Goal: Transaction & Acquisition: Purchase product/service

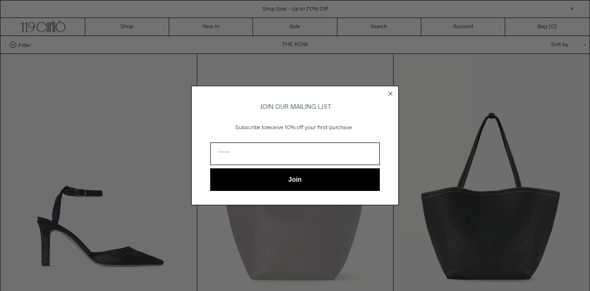
click at [393, 90] on circle "Close dialog" at bounding box center [390, 93] width 9 height 9
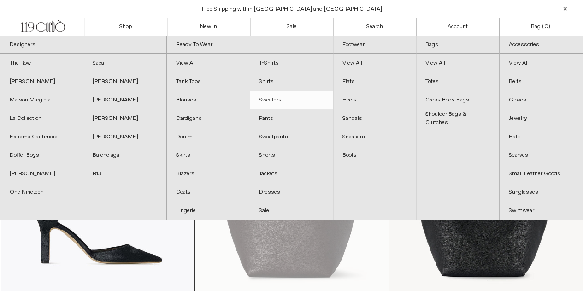
click at [267, 104] on link "Sweaters" at bounding box center [291, 100] width 83 height 18
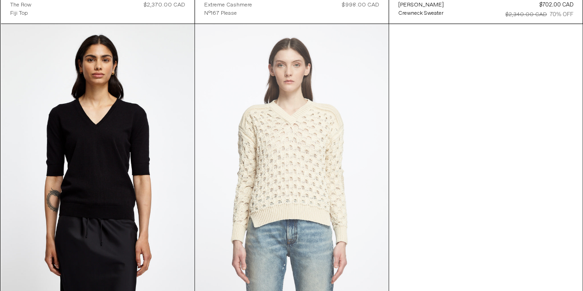
scroll to position [5425, 0]
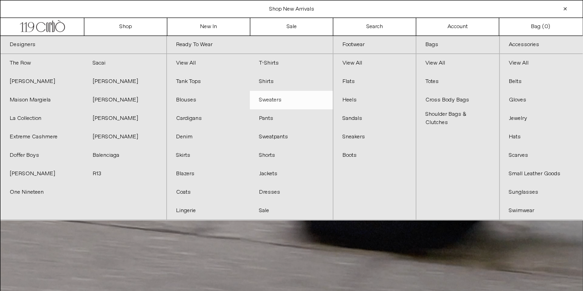
click at [282, 97] on link "Sweaters" at bounding box center [291, 100] width 83 height 18
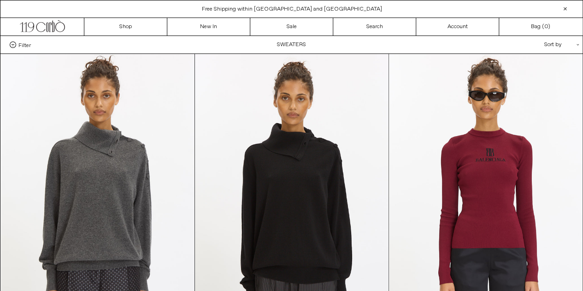
click at [21, 44] on span "Filter" at bounding box center [24, 44] width 12 height 6
click at [0, 0] on select "**********" at bounding box center [0, 0] width 0 height 0
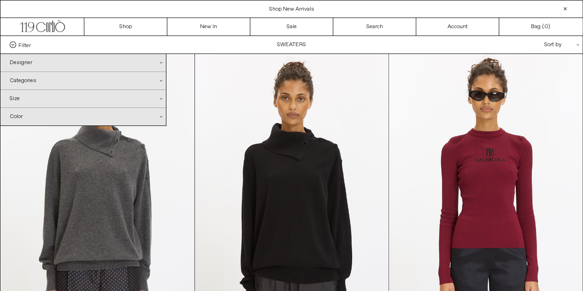
click at [32, 114] on div "Color .cls-1{fill:#231f20}" at bounding box center [82, 117] width 165 height 18
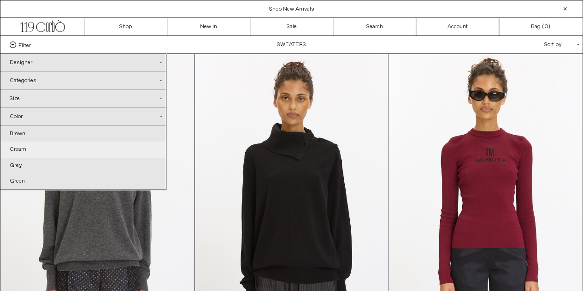
click at [23, 153] on link "Cream" at bounding box center [82, 149] width 165 height 16
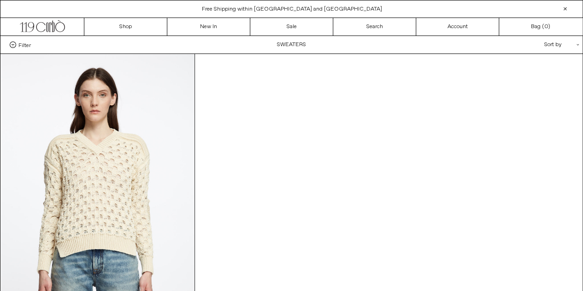
click at [29, 47] on span "Filter" at bounding box center [24, 44] width 12 height 6
click at [0, 0] on select "**********" at bounding box center [0, 0] width 0 height 0
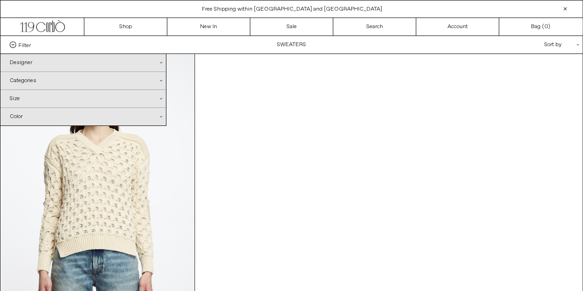
click at [31, 115] on div "Color .cls-1{fill:#231f20}" at bounding box center [82, 117] width 165 height 18
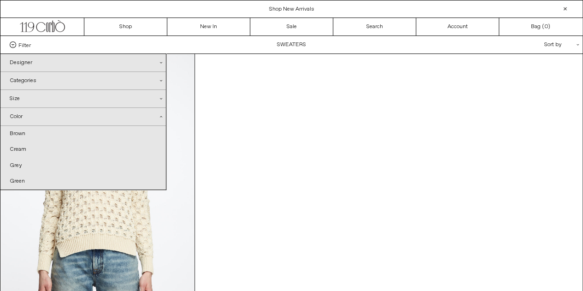
click at [357, 84] on div "[PERSON_NAME] Big Stitch Jumper Knit Regular price $441.00 CAD $1,470.00 CAD 70…" at bounding box center [291, 212] width 583 height 319
